Goal: Task Accomplishment & Management: Manage account settings

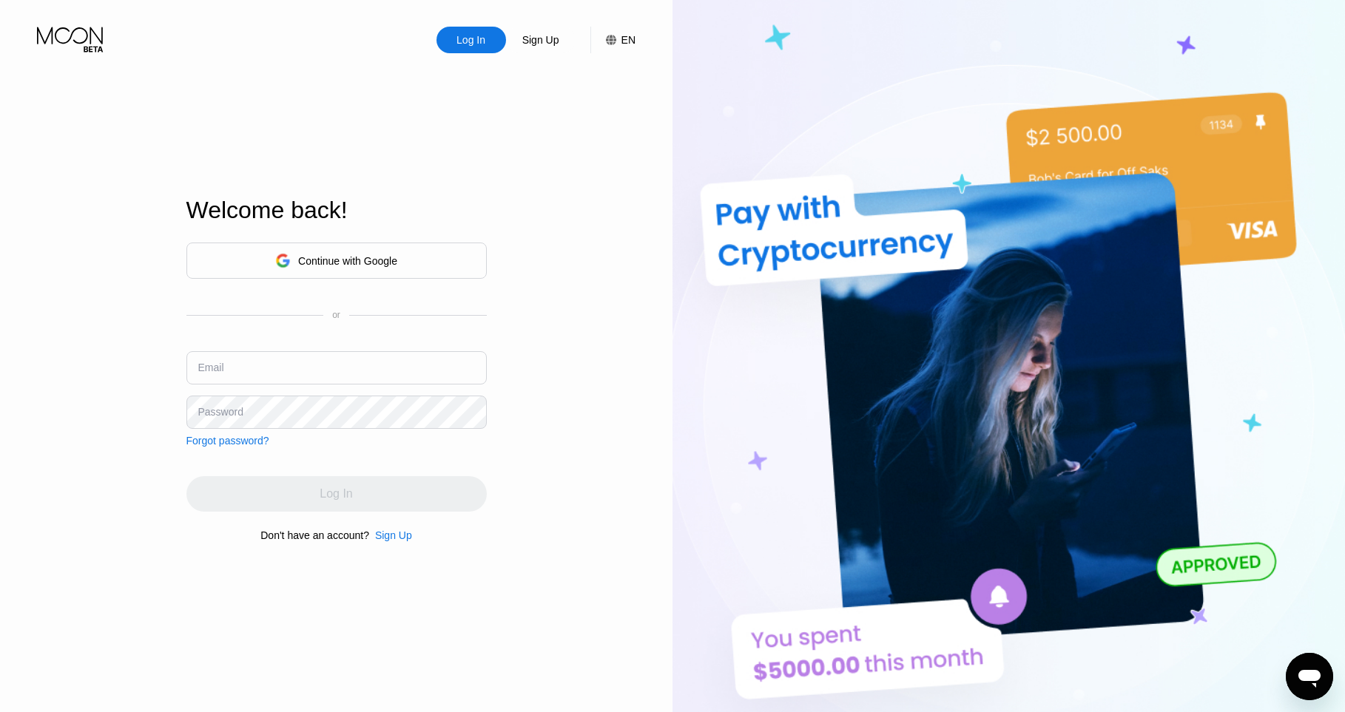
type input "[EMAIL_ADDRESS][DOMAIN_NAME]"
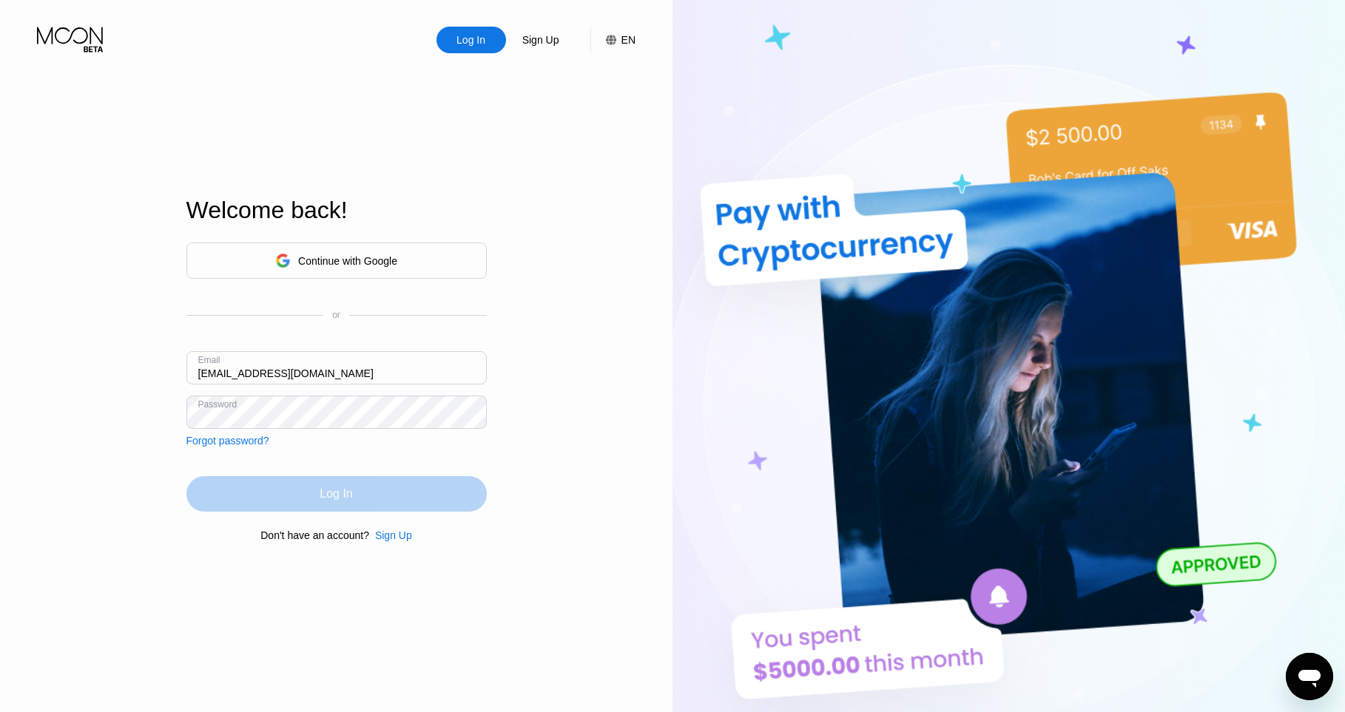
click at [352, 501] on div "Log In" at bounding box center [336, 494] width 33 height 15
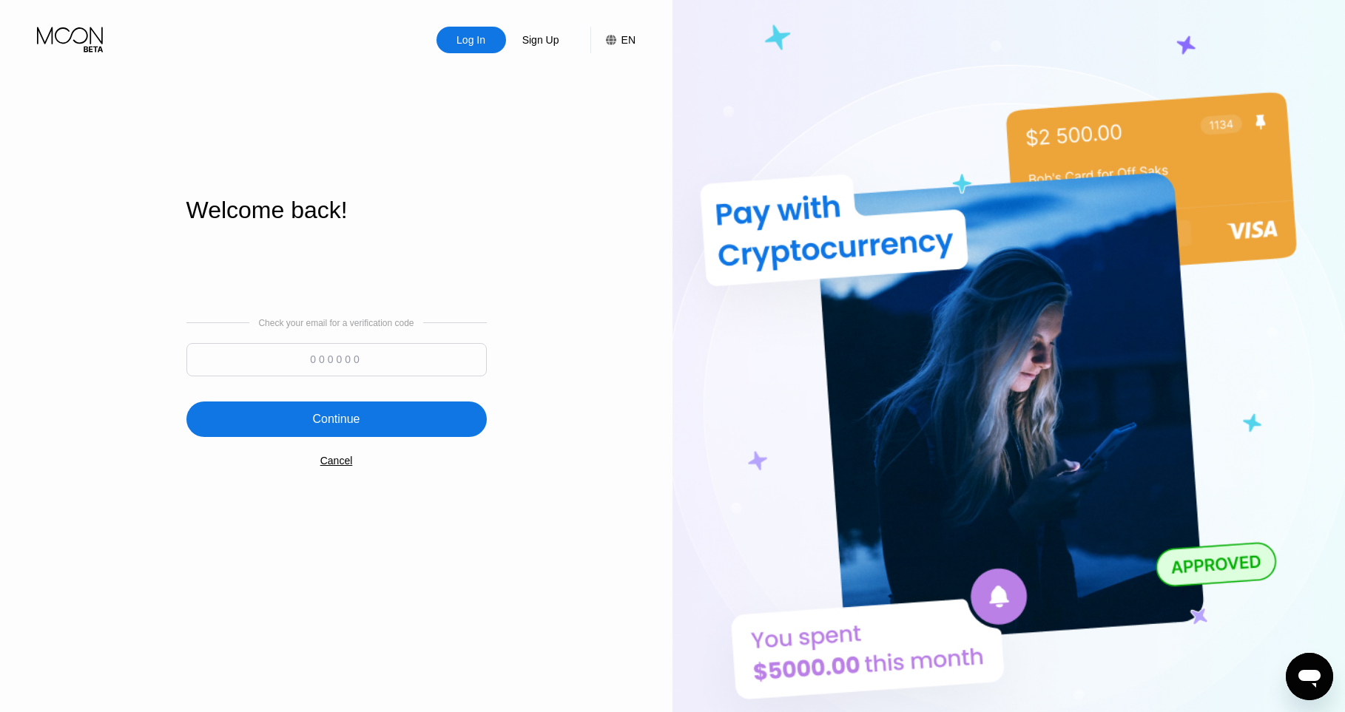
click at [366, 358] on input at bounding box center [336, 359] width 300 height 33
paste input "689093"
type input "689093"
click at [371, 414] on div "Continue" at bounding box center [336, 420] width 300 height 36
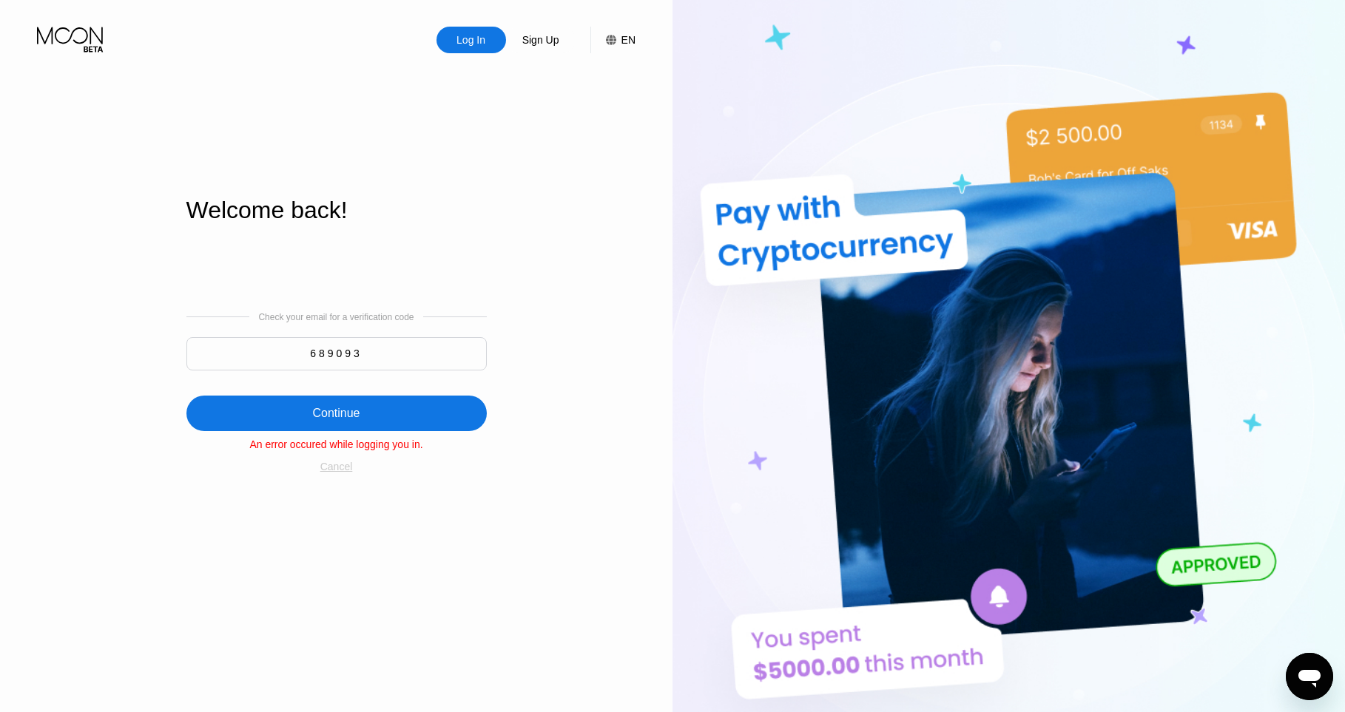
click at [338, 473] on div "Cancel" at bounding box center [336, 467] width 33 height 12
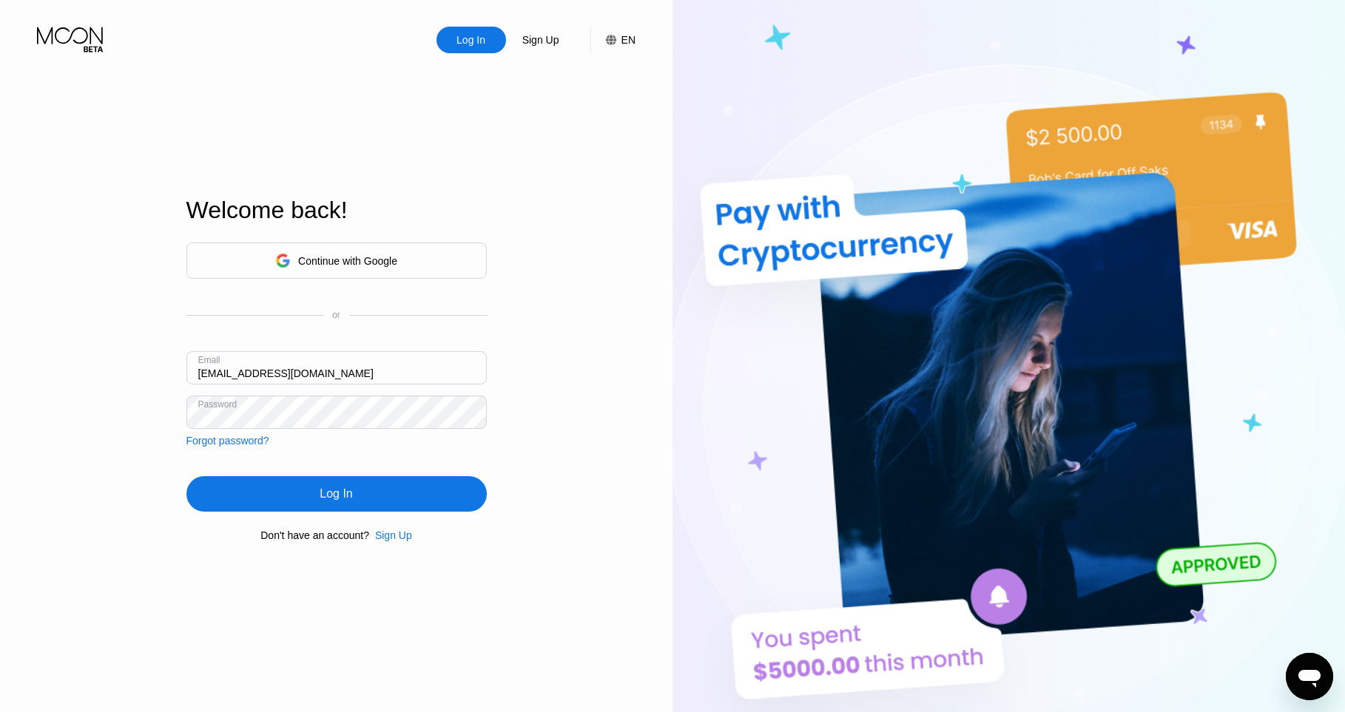
click at [270, 232] on div "Welcome back!" at bounding box center [336, 219] width 300 height 45
click at [283, 254] on icon at bounding box center [283, 261] width 15 height 15
